Goal: Task Accomplishment & Management: Manage account settings

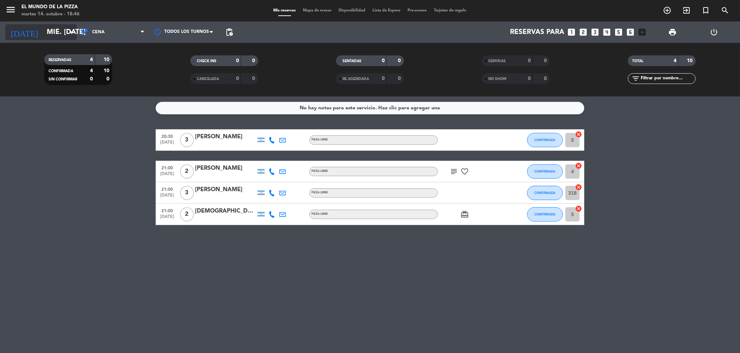
click at [43, 29] on input "mié. [DATE]" at bounding box center [86, 32] width 87 height 15
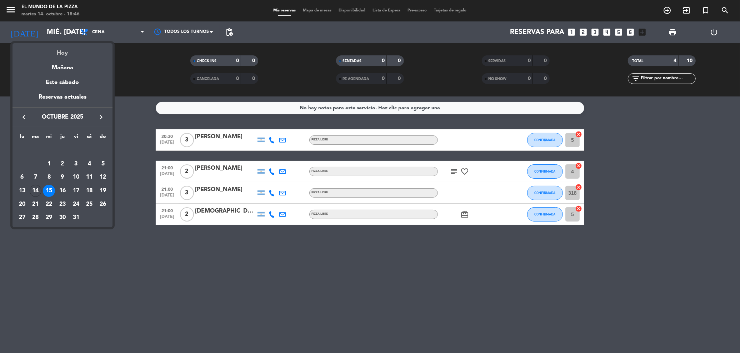
click at [62, 54] on div "Hoy" at bounding box center [62, 50] width 100 height 15
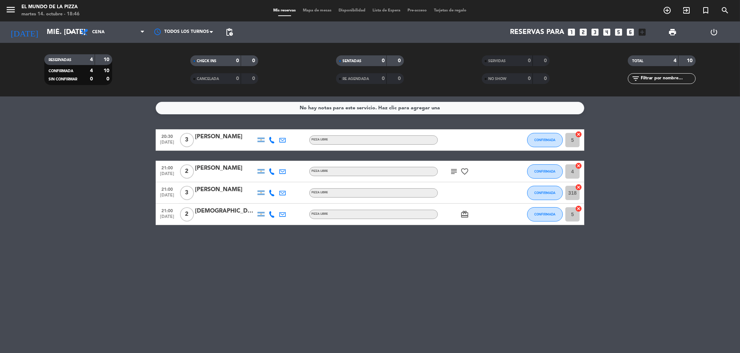
type input "[DATE] oct."
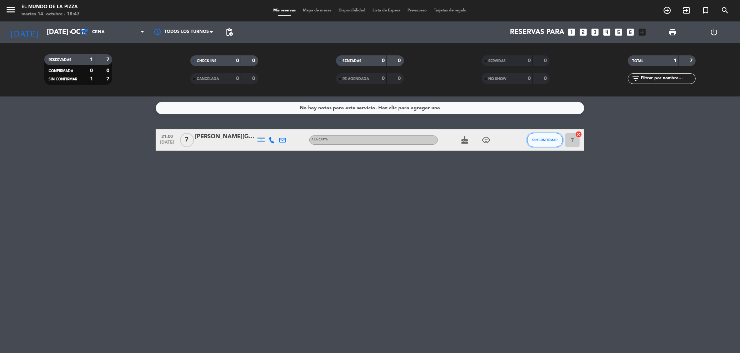
click at [541, 142] on button "SIN CONFIRMAR" at bounding box center [545, 140] width 36 height 14
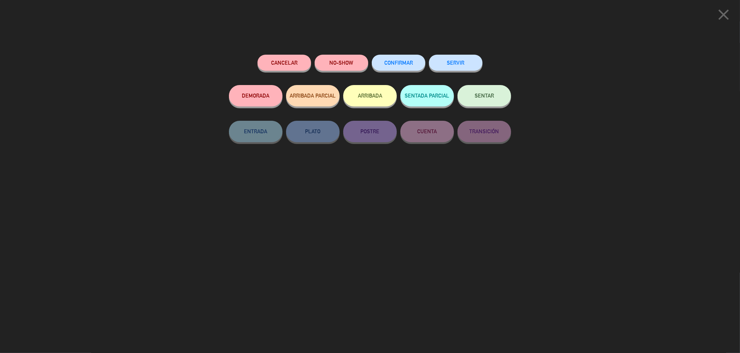
click at [418, 70] on div "CONFIRMAR" at bounding box center [399, 70] width 54 height 30
click at [409, 61] on span "CONFIRMAR" at bounding box center [398, 63] width 29 height 6
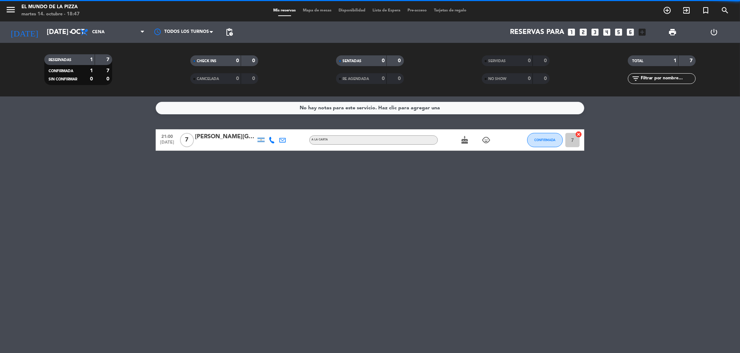
click at [480, 144] on div "cake child_care" at bounding box center [470, 139] width 64 height 21
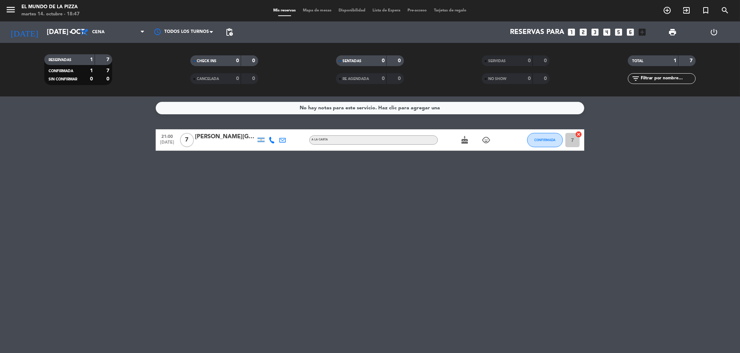
click at [488, 135] on div "cake child_care" at bounding box center [470, 139] width 64 height 21
click at [485, 137] on icon "child_care" at bounding box center [486, 140] width 9 height 9
click at [414, 171] on div "No hay notas para este servicio. Haz clic para agregar una 21:00 [DATE] 7 [PERS…" at bounding box center [370, 224] width 740 height 256
click at [669, 9] on icon "add_circle_outline" at bounding box center [667, 10] width 9 height 9
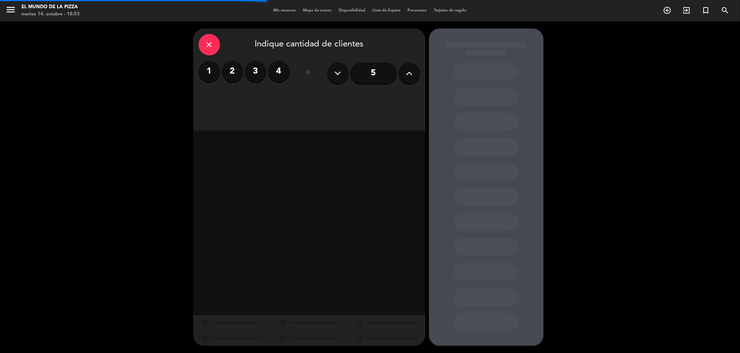
click at [412, 75] on icon at bounding box center [409, 73] width 7 height 11
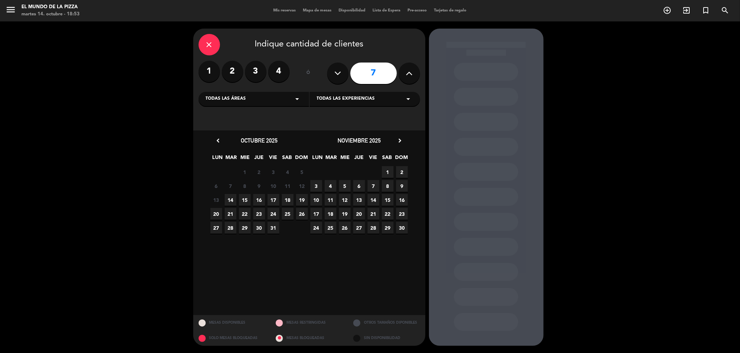
click at [242, 203] on span "15" at bounding box center [245, 200] width 12 height 12
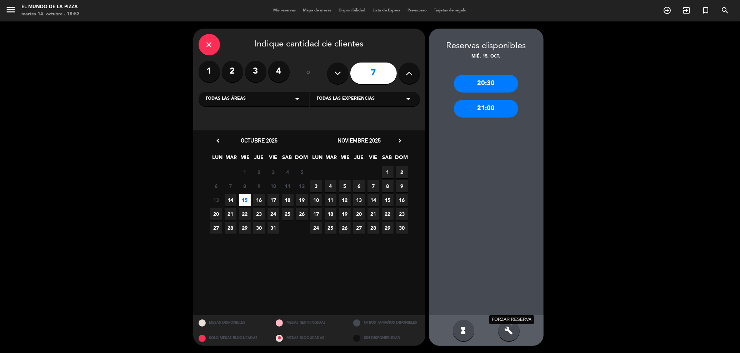
click at [511, 327] on icon "build" at bounding box center [508, 330] width 9 height 9
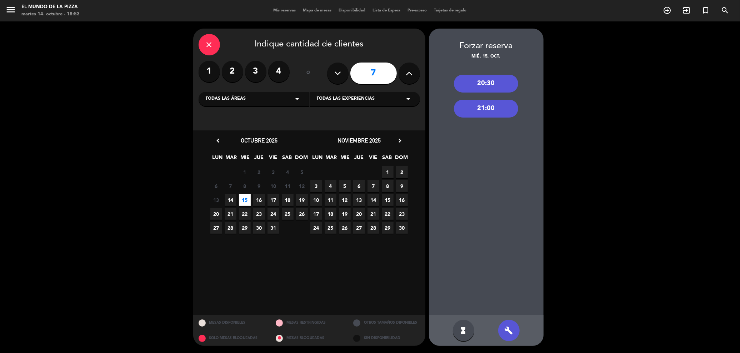
click at [487, 115] on div "21:00" at bounding box center [486, 109] width 64 height 18
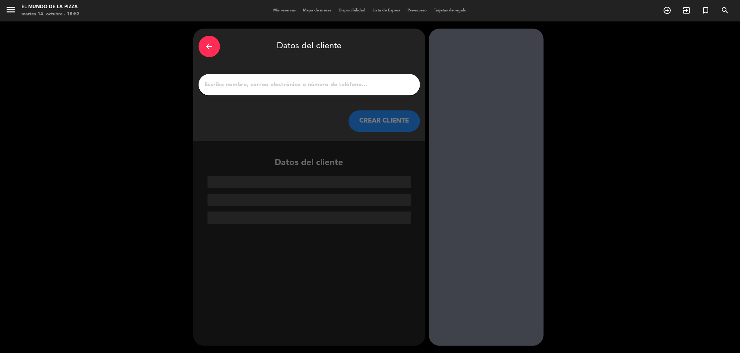
click at [369, 86] on input "1" at bounding box center [309, 85] width 211 height 10
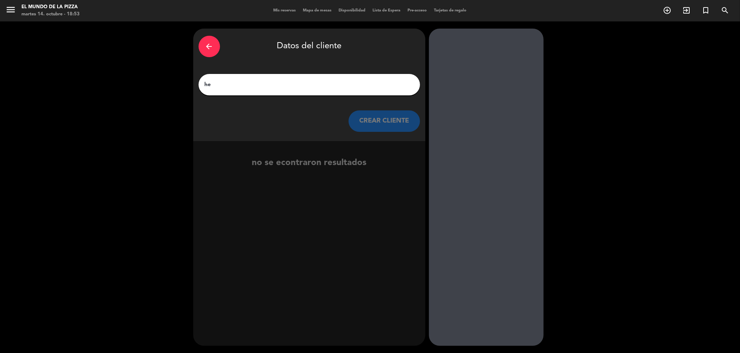
type input "h"
type input "[PERSON_NAME]"
click button "CREAR CLIENTE" at bounding box center [383, 120] width 71 height 21
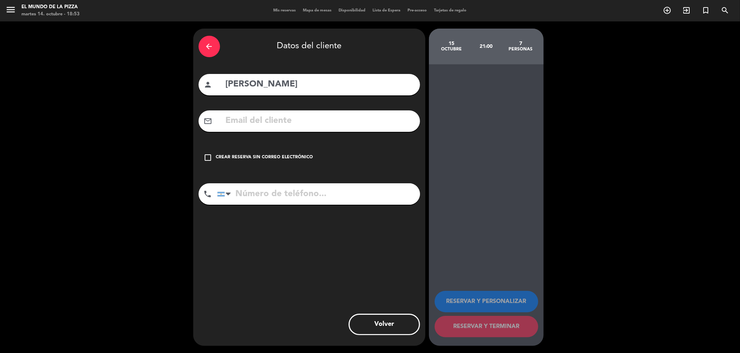
drag, startPoint x: 213, startPoint y: 157, endPoint x: 213, endPoint y: 171, distance: 13.2
click at [213, 171] on div "arrow_back Datos del cliente person [PERSON_NAME] mail_outline check_box_outlin…" at bounding box center [309, 187] width 232 height 317
click at [250, 160] on div "Crear reserva sin correo electrónico" at bounding box center [264, 157] width 97 height 7
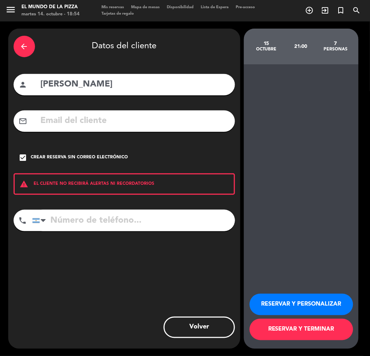
click at [125, 213] on input "tel" at bounding box center [133, 220] width 203 height 21
click at [94, 222] on input "tel" at bounding box center [133, 220] width 203 height 21
type input "2932515976"
click at [300, 298] on button "RESERVAR Y PERSONALIZAR" at bounding box center [302, 303] width 104 height 21
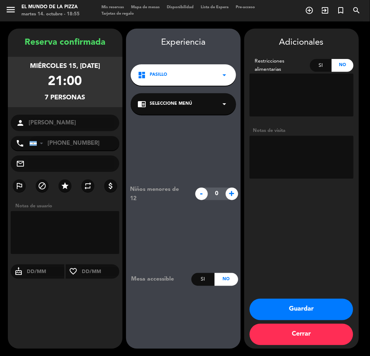
click at [188, 77] on div "dashboard Pasillo arrow_drop_down" at bounding box center [183, 74] width 105 height 21
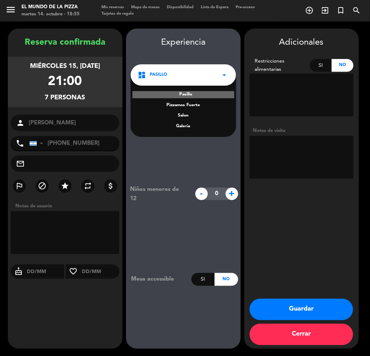
click at [206, 150] on div "Niños menores de 12 - 0 + Mesa accessible Si No" at bounding box center [183, 235] width 115 height 241
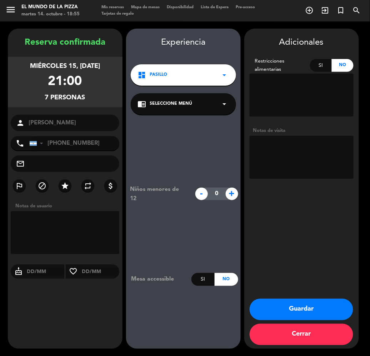
click at [216, 102] on div "chrome_reader_mode Seleccione Menú arrow_drop_down" at bounding box center [183, 103] width 105 height 21
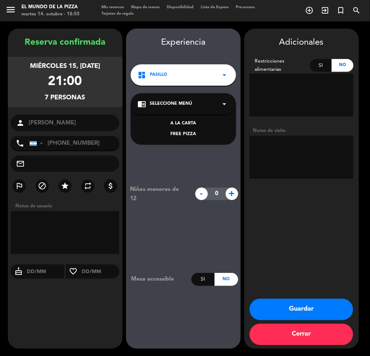
click at [187, 136] on div "FREE PIZZA" at bounding box center [183, 134] width 91 height 7
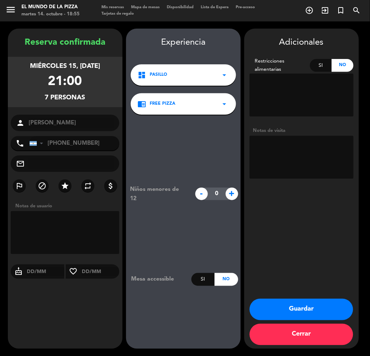
click at [319, 310] on button "Guardar" at bounding box center [302, 308] width 104 height 21
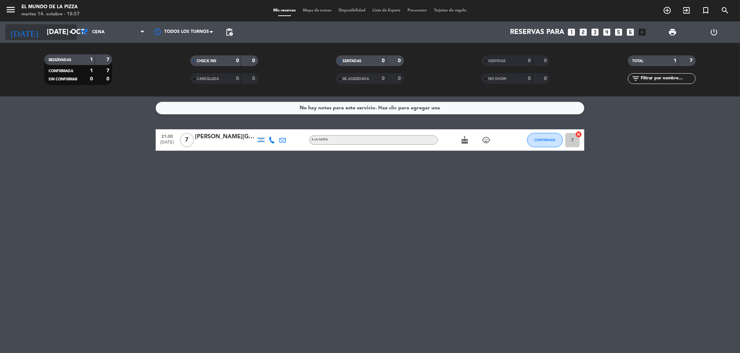
click at [54, 38] on input "[DATE] oct." at bounding box center [86, 32] width 87 height 15
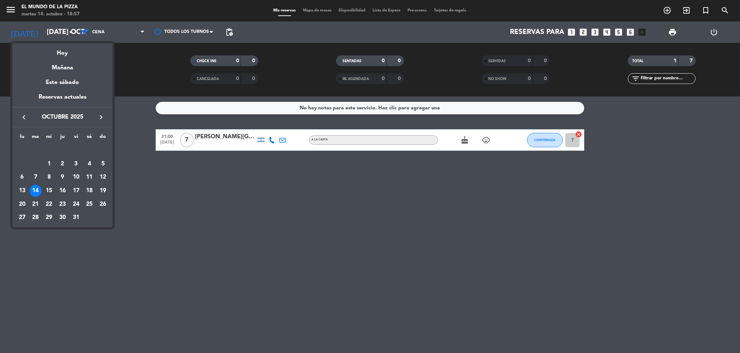
click at [47, 186] on div "15" at bounding box center [49, 191] width 12 height 12
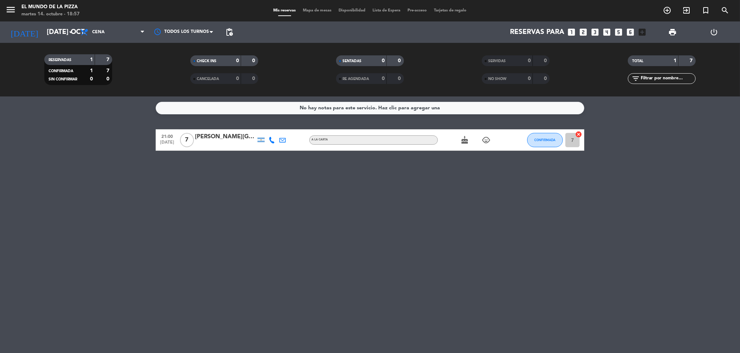
type input "mié. [DATE]"
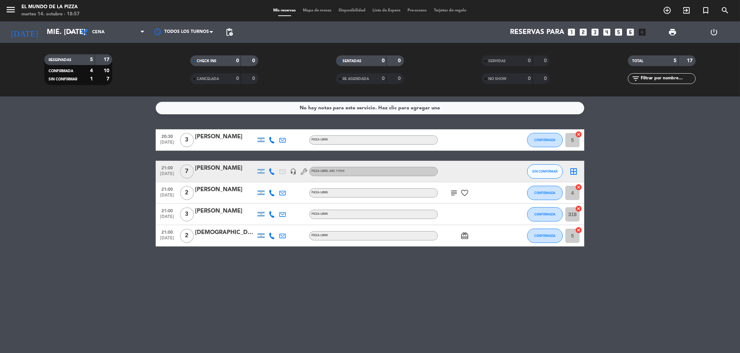
click at [216, 165] on div "[PERSON_NAME]" at bounding box center [225, 168] width 61 height 9
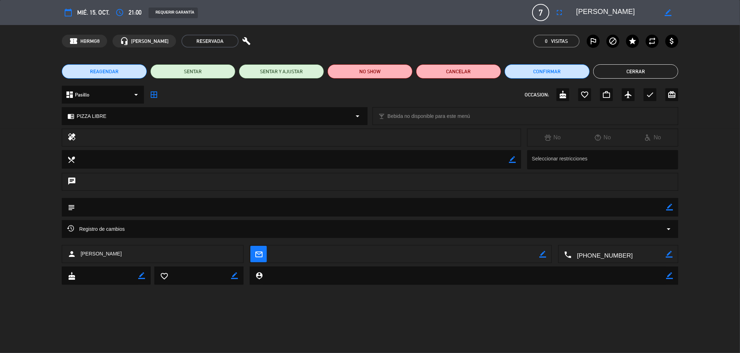
click at [663, 18] on div "border_color" at bounding box center [668, 12] width 20 height 13
click at [667, 14] on icon "border_color" at bounding box center [667, 12] width 7 height 7
type textarea "[PERSON_NAME]"
click at [664, 11] on icon at bounding box center [667, 12] width 7 height 7
click at [633, 66] on button "Cerrar" at bounding box center [635, 71] width 85 height 14
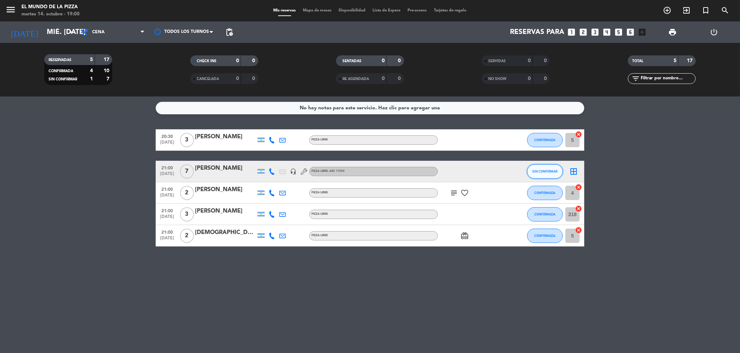
click at [537, 172] on span "SIN CONFIRMAR" at bounding box center [544, 171] width 25 height 4
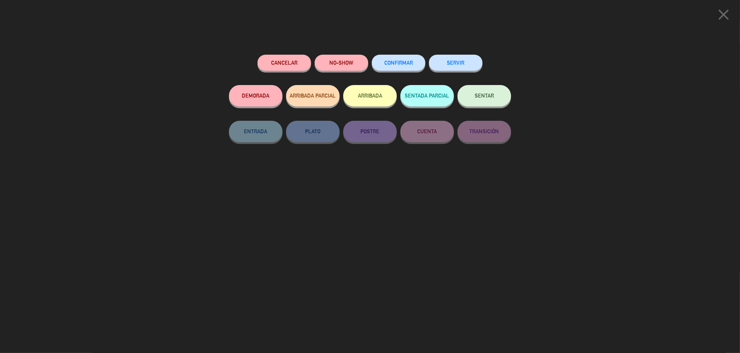
click at [404, 67] on button "CONFIRMAR" at bounding box center [399, 63] width 54 height 16
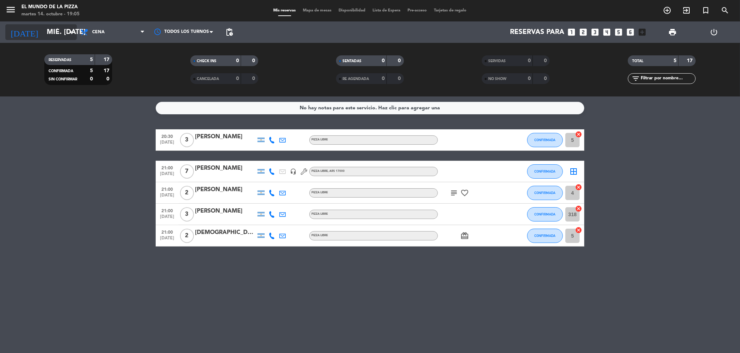
click at [43, 27] on input "mié. [DATE]" at bounding box center [86, 32] width 87 height 15
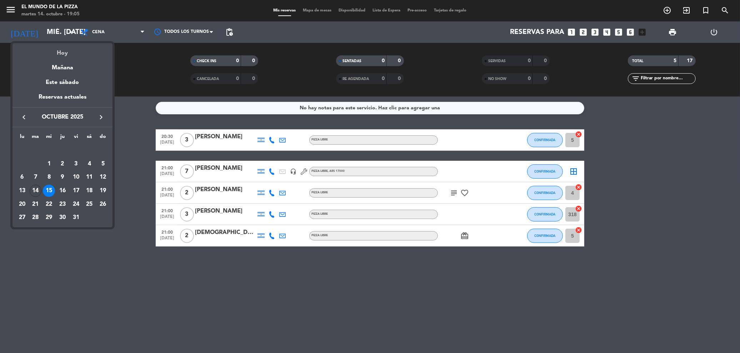
click at [70, 56] on div "Hoy" at bounding box center [62, 50] width 100 height 15
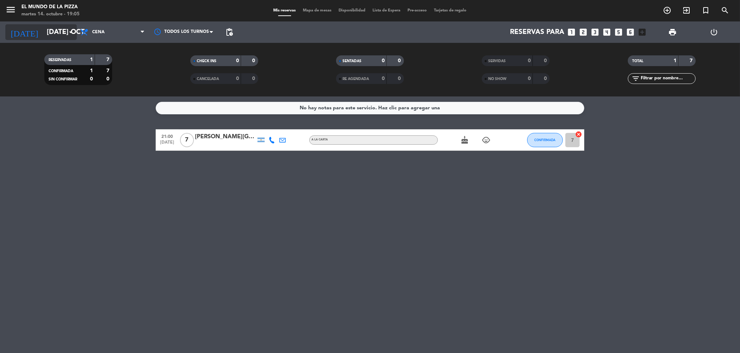
click at [43, 34] on input "[DATE] oct." at bounding box center [86, 32] width 87 height 15
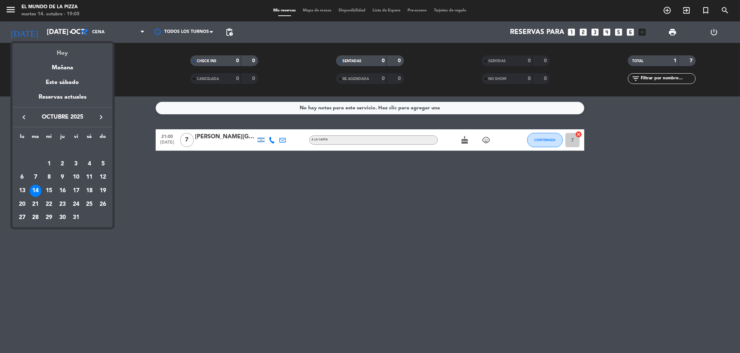
click at [63, 56] on div "Hoy" at bounding box center [62, 50] width 100 height 15
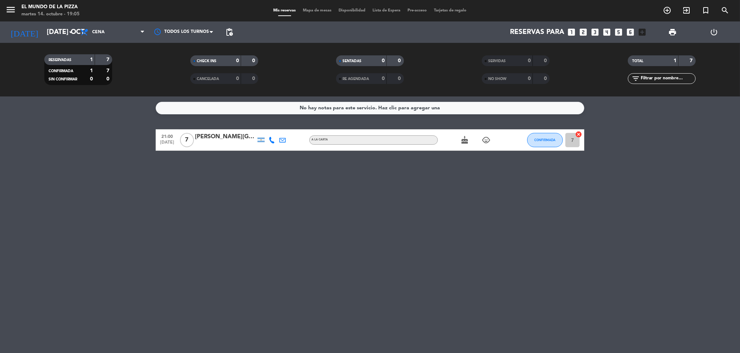
click at [49, 41] on div "[DATE] [DATE] oct. arrow_drop_down" at bounding box center [40, 31] width 71 height 21
click at [50, 35] on input "[DATE] oct." at bounding box center [86, 32] width 87 height 15
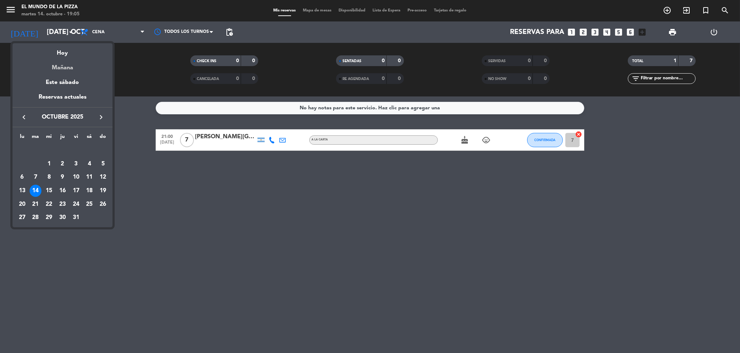
click at [62, 64] on div "Mañana" at bounding box center [62, 65] width 100 height 15
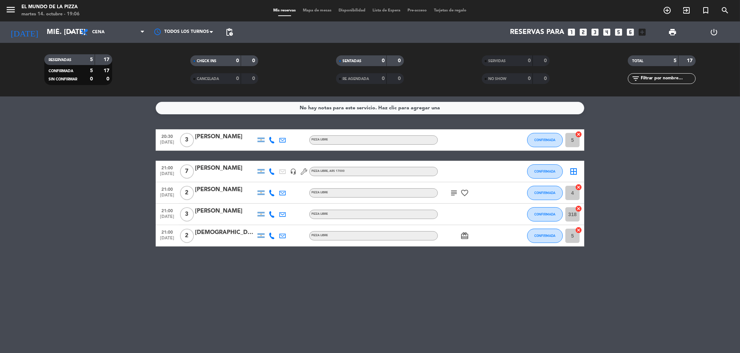
click at [453, 192] on icon "subject" at bounding box center [453, 193] width 9 height 9
click at [462, 191] on icon "favorite_border" at bounding box center [464, 193] width 9 height 9
click at [54, 30] on input "mié. [DATE]" at bounding box center [86, 32] width 87 height 15
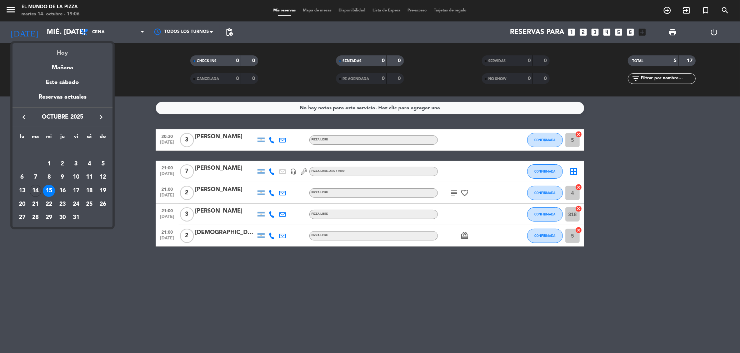
click at [71, 47] on div "Hoy" at bounding box center [62, 50] width 100 height 15
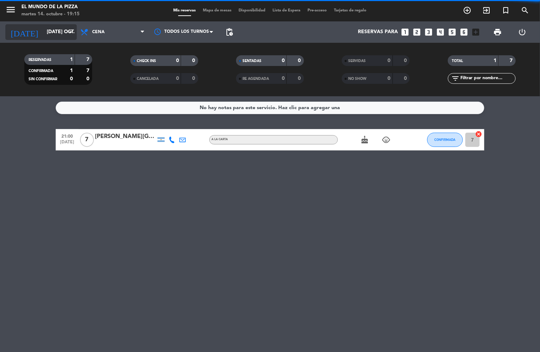
click at [43, 36] on input "[DATE] oct." at bounding box center [77, 32] width 68 height 13
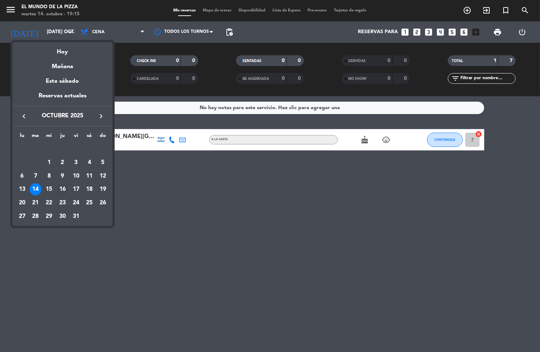
click at [61, 190] on div "16" at bounding box center [62, 190] width 12 height 12
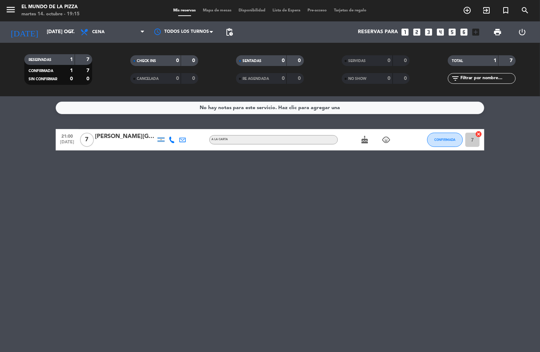
type input "[DEMOGRAPHIC_DATA] [DATE]"
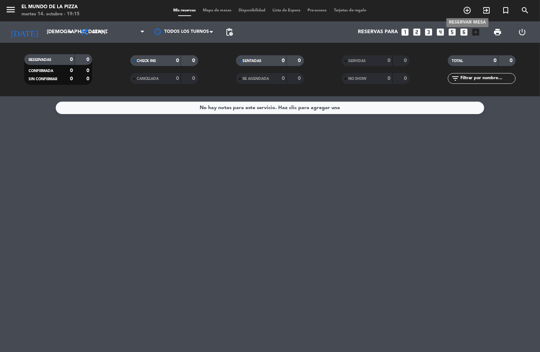
click at [471, 8] on icon "add_circle_outline" at bounding box center [467, 10] width 9 height 9
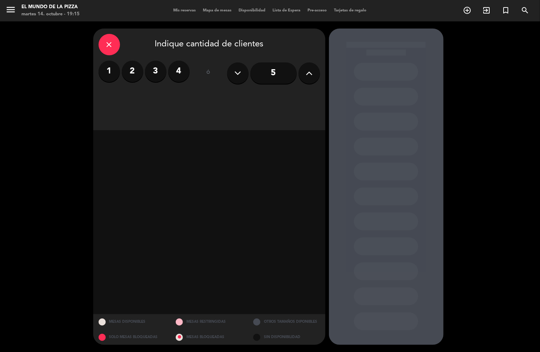
click at [177, 77] on label "4" at bounding box center [178, 71] width 21 height 21
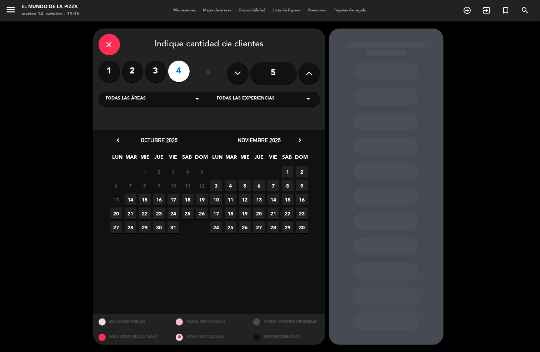
click at [155, 199] on span "16" at bounding box center [159, 200] width 12 height 12
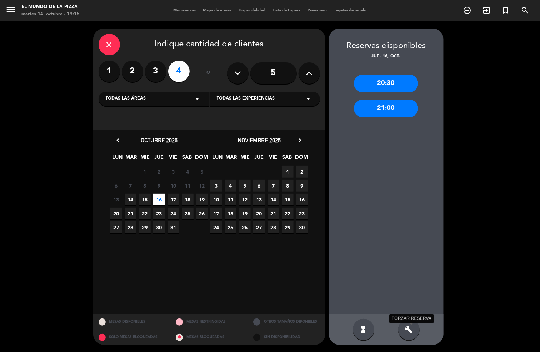
click at [404, 330] on icon "build" at bounding box center [408, 330] width 9 height 9
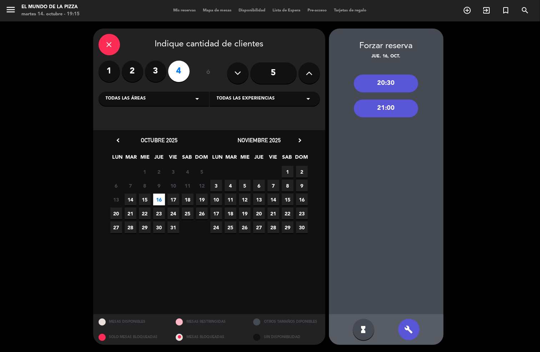
click at [404, 110] on div "21:00" at bounding box center [386, 109] width 64 height 18
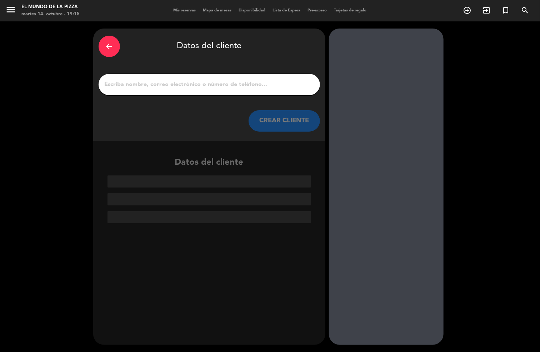
click at [203, 74] on div at bounding box center [209, 84] width 221 height 21
click at [195, 80] on input "1" at bounding box center [209, 85] width 211 height 10
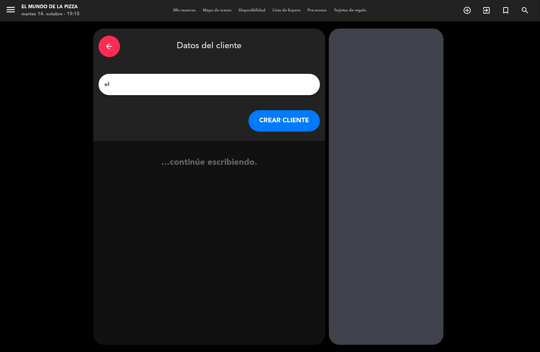
type input "o"
type input "[PERSON_NAME]"
click button "CREAR CLIENTE" at bounding box center [283, 120] width 71 height 21
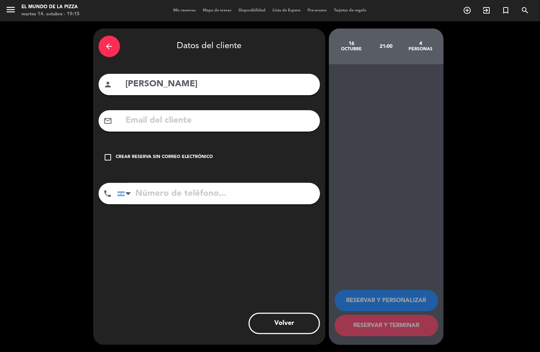
click at [138, 162] on div "check_box_outline_blank Crear reserva sin correo electrónico" at bounding box center [209, 157] width 221 height 21
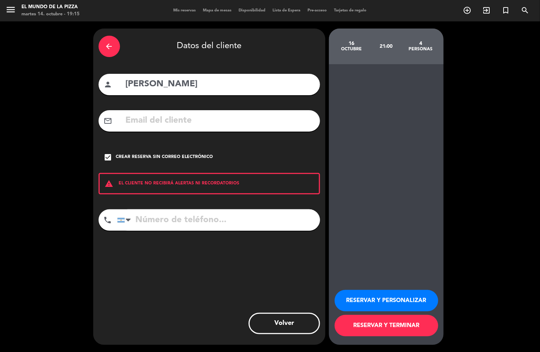
click at [157, 220] on input "tel" at bounding box center [218, 220] width 203 height 21
type input "2914250227"
click at [377, 324] on button "RESERVAR Y TERMINAR" at bounding box center [387, 325] width 104 height 21
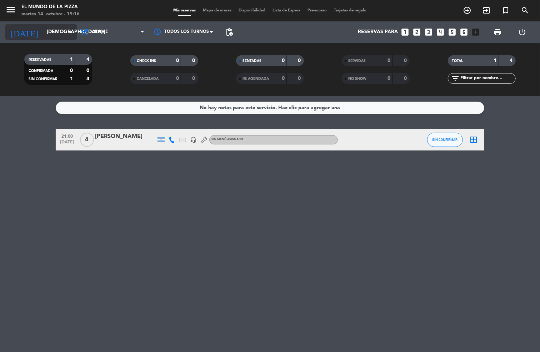
click at [43, 33] on input "[DEMOGRAPHIC_DATA] [DATE]" at bounding box center [77, 32] width 68 height 13
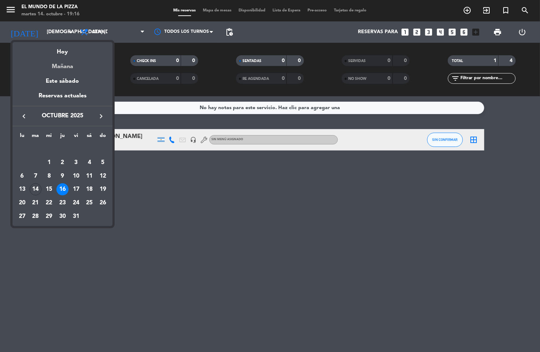
click at [66, 59] on div "Mañana" at bounding box center [62, 64] width 100 height 15
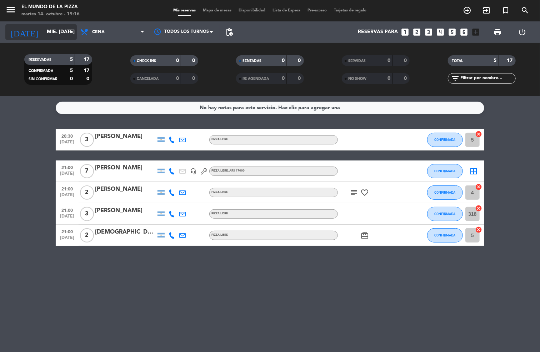
click at [43, 29] on input "mié. [DATE]" at bounding box center [77, 32] width 68 height 13
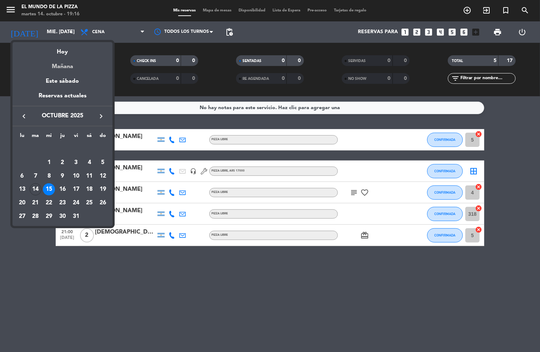
click at [50, 58] on div "Mañana" at bounding box center [62, 64] width 100 height 15
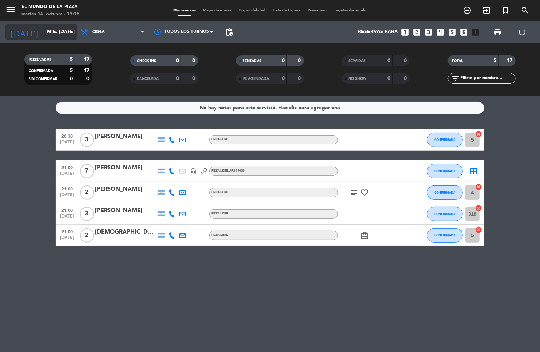
click at [47, 36] on input "mié. [DATE]" at bounding box center [77, 32] width 68 height 13
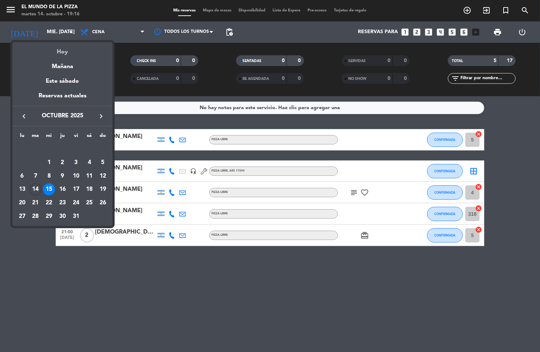
click at [55, 47] on div "Hoy" at bounding box center [62, 49] width 100 height 15
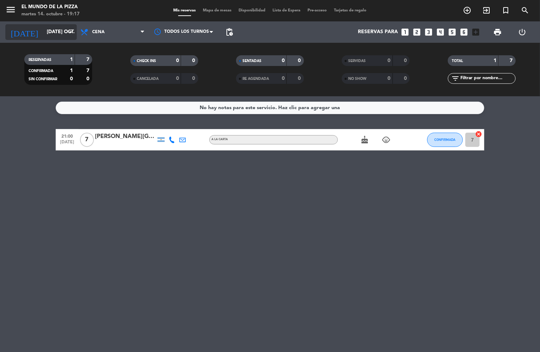
click at [50, 29] on input "[DATE] oct." at bounding box center [77, 32] width 68 height 13
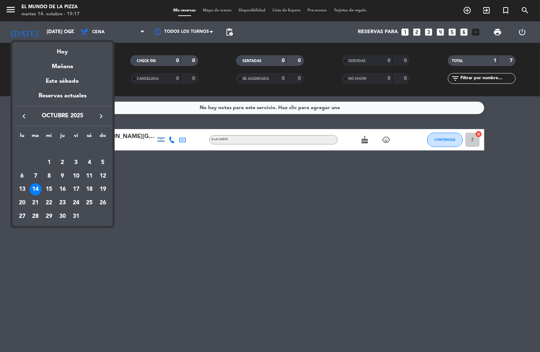
click at [169, 197] on div at bounding box center [270, 176] width 540 height 352
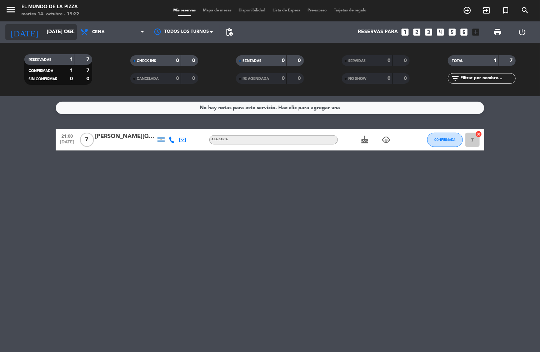
click at [43, 34] on input "[DATE] oct." at bounding box center [77, 32] width 68 height 13
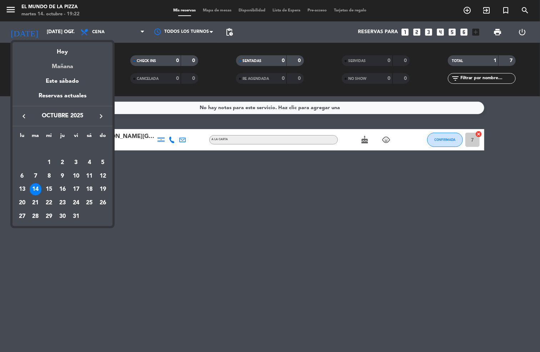
click at [57, 66] on div "Mañana" at bounding box center [62, 64] width 100 height 15
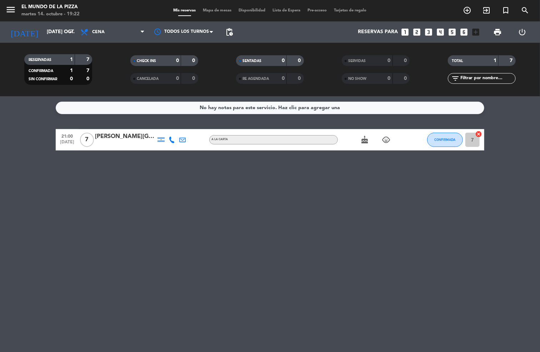
type input "mié. [DATE]"
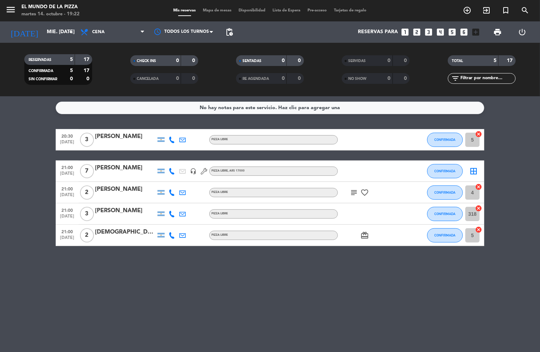
click at [125, 164] on div "[PERSON_NAME]" at bounding box center [125, 168] width 61 height 9
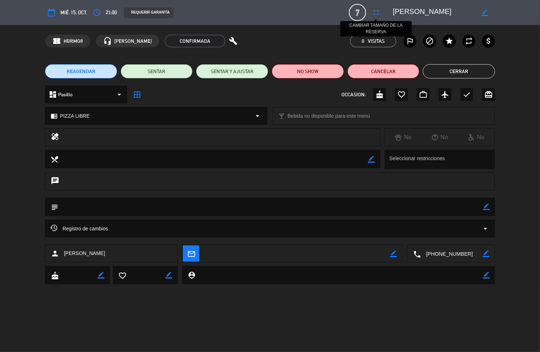
click at [374, 12] on icon "fullscreen" at bounding box center [376, 12] width 9 height 9
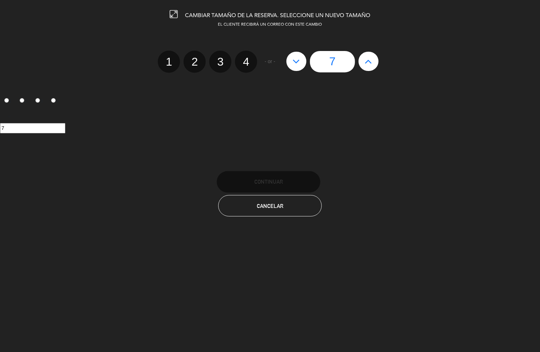
click at [371, 60] on icon at bounding box center [368, 61] width 7 height 11
type input "8"
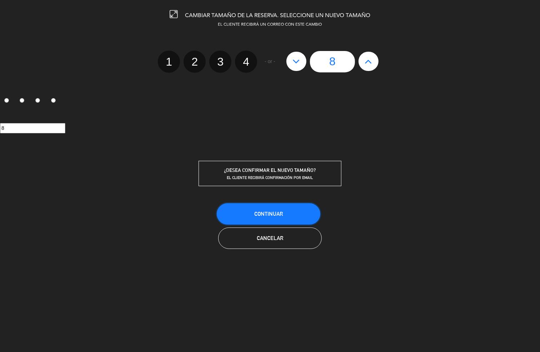
click at [272, 212] on span "Continuar" at bounding box center [268, 214] width 29 height 6
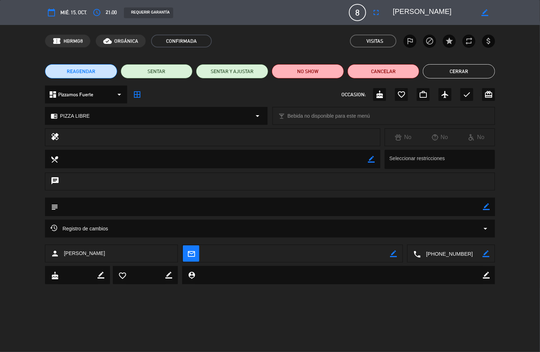
click at [436, 75] on button "Cerrar" at bounding box center [459, 71] width 72 height 14
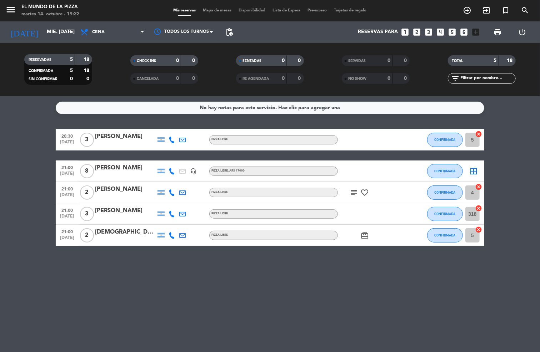
click at [116, 170] on div "[PERSON_NAME]" at bounding box center [125, 168] width 61 height 9
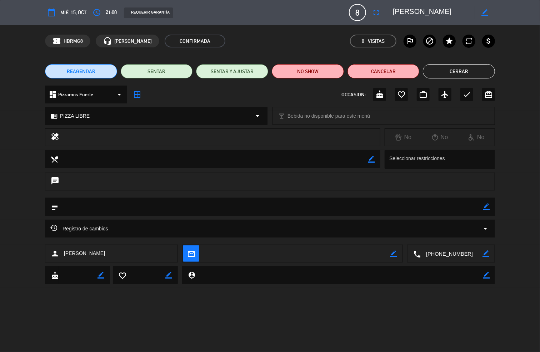
click at [459, 71] on button "Cerrar" at bounding box center [459, 71] width 72 height 14
